Goal: Transaction & Acquisition: Subscribe to service/newsletter

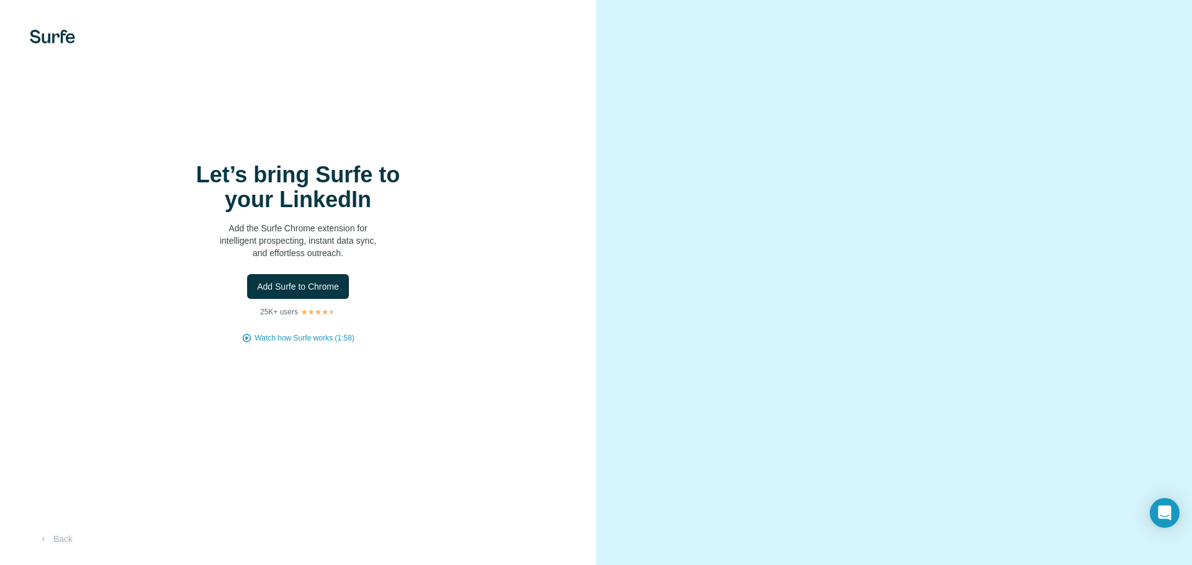
click at [447, 300] on div "Let’s bring Surfe to your LinkedIn Add the Surfe Chrome extension for intellige…" at bounding box center [298, 253] width 546 height 181
click at [336, 289] on span "Add Surfe to Chrome" at bounding box center [298, 287] width 82 height 12
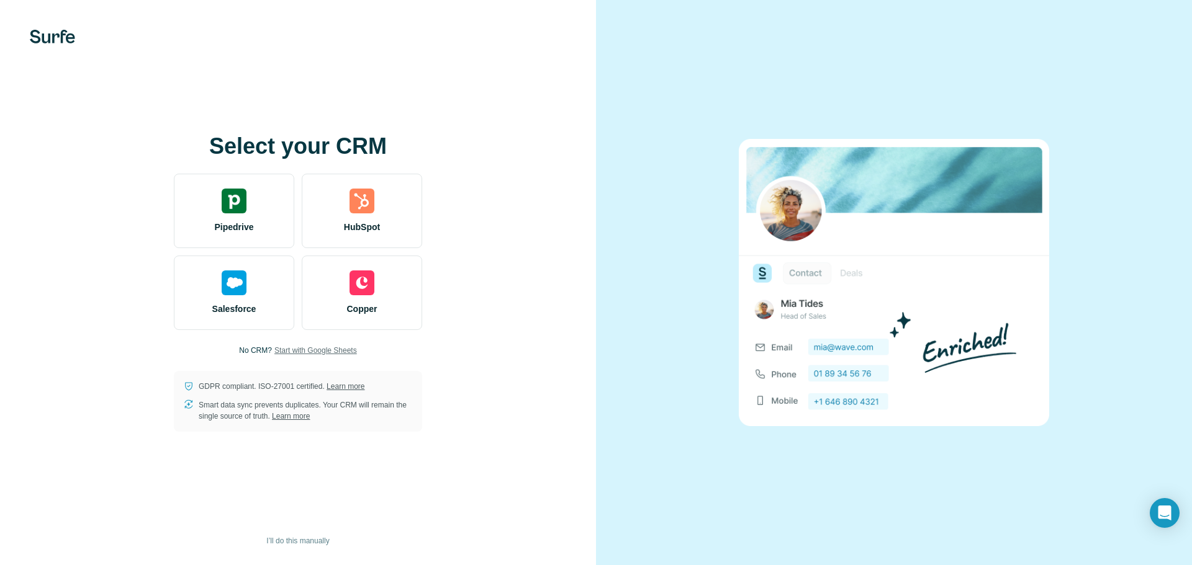
click at [327, 352] on span "Start with Google Sheets" at bounding box center [315, 350] width 83 height 11
click at [317, 543] on span "I’ll do this manually" at bounding box center [297, 541] width 63 height 11
click at [341, 353] on span "Start with Google Sheets" at bounding box center [315, 350] width 83 height 11
